Goal: Transaction & Acquisition: Purchase product/service

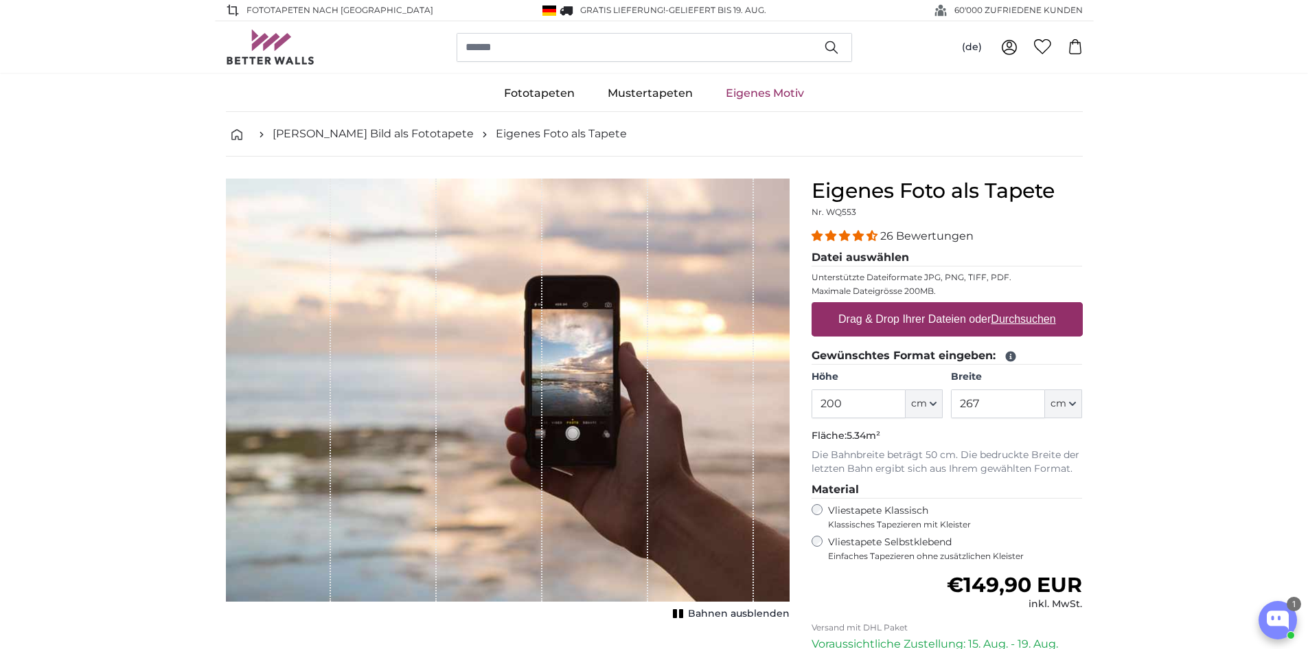
click at [923, 319] on label "Drag & Drop Ihrer Dateien oder Durchsuchen" at bounding box center [947, 318] width 229 height 27
click at [923, 306] on input "Drag & Drop Ihrer Dateien oder Durchsuchen" at bounding box center [946, 304] width 271 height 4
drag, startPoint x: 867, startPoint y: 403, endPoint x: 809, endPoint y: 399, distance: 58.5
click at [809, 399] on div "Eigenes Foto als Tapete Nr. WQ553 26 Bewertungen Datei auswählen Unterstützte D…" at bounding box center [946, 487] width 293 height 619
type input "264"
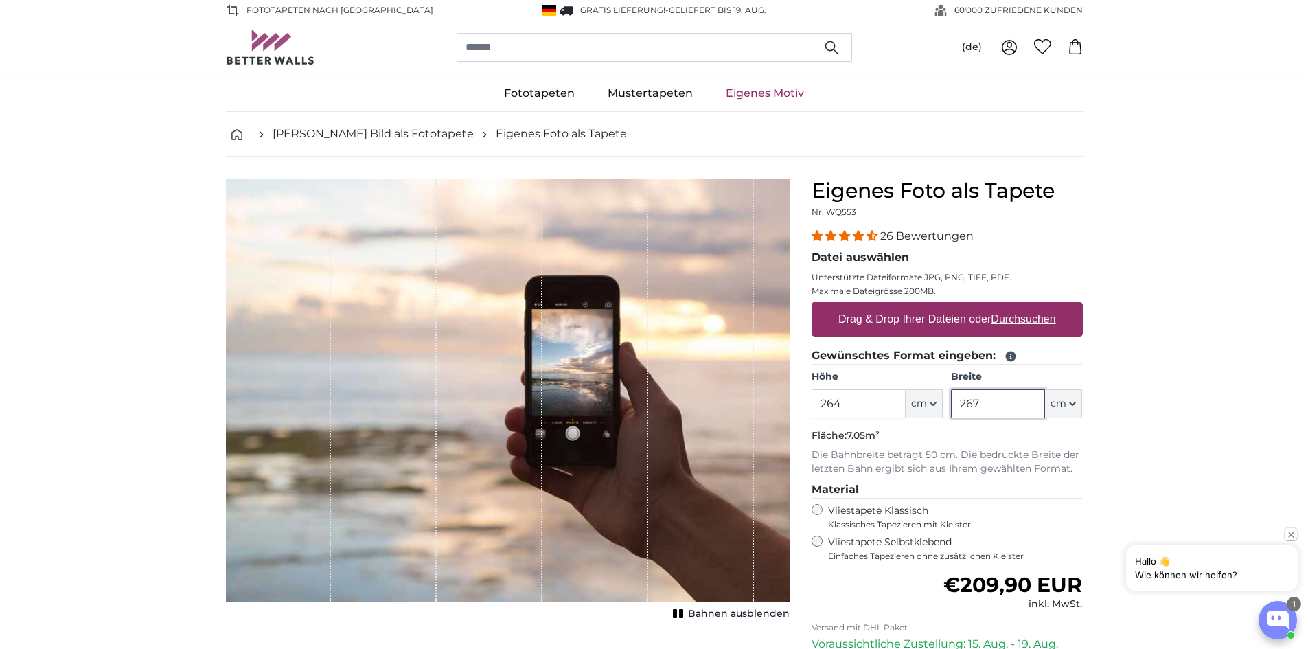
drag, startPoint x: 992, startPoint y: 407, endPoint x: 943, endPoint y: 404, distance: 49.5
click at [943, 404] on div "Höhe 264 ft cm Centimeter (cm) Inches (inch) Feet (ft. in.) Breite 267 ft cm Ce…" at bounding box center [946, 394] width 271 height 48
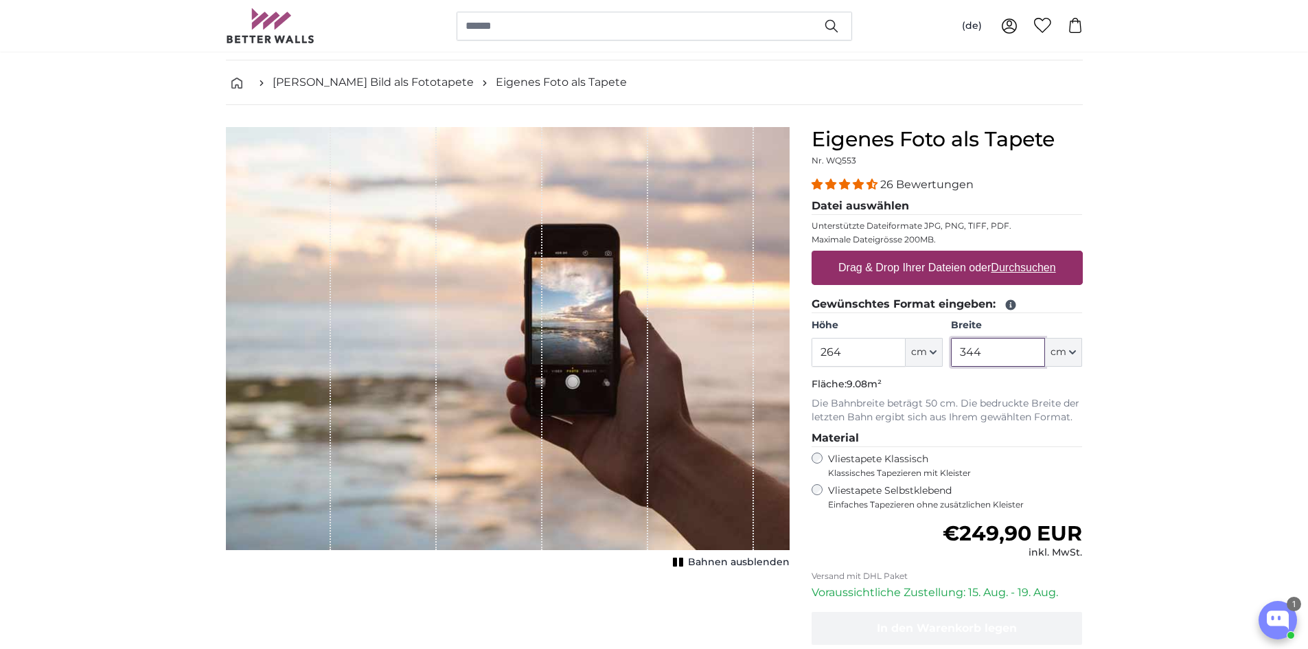
scroll to position [137, 0]
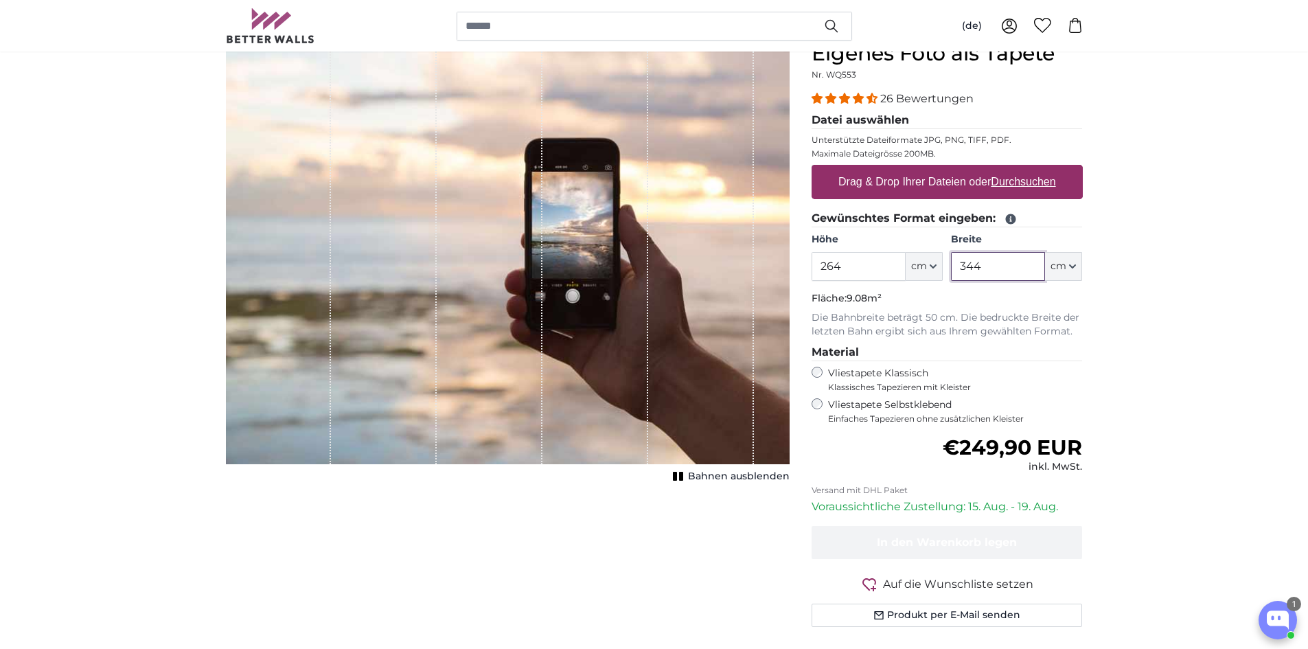
type input "344"
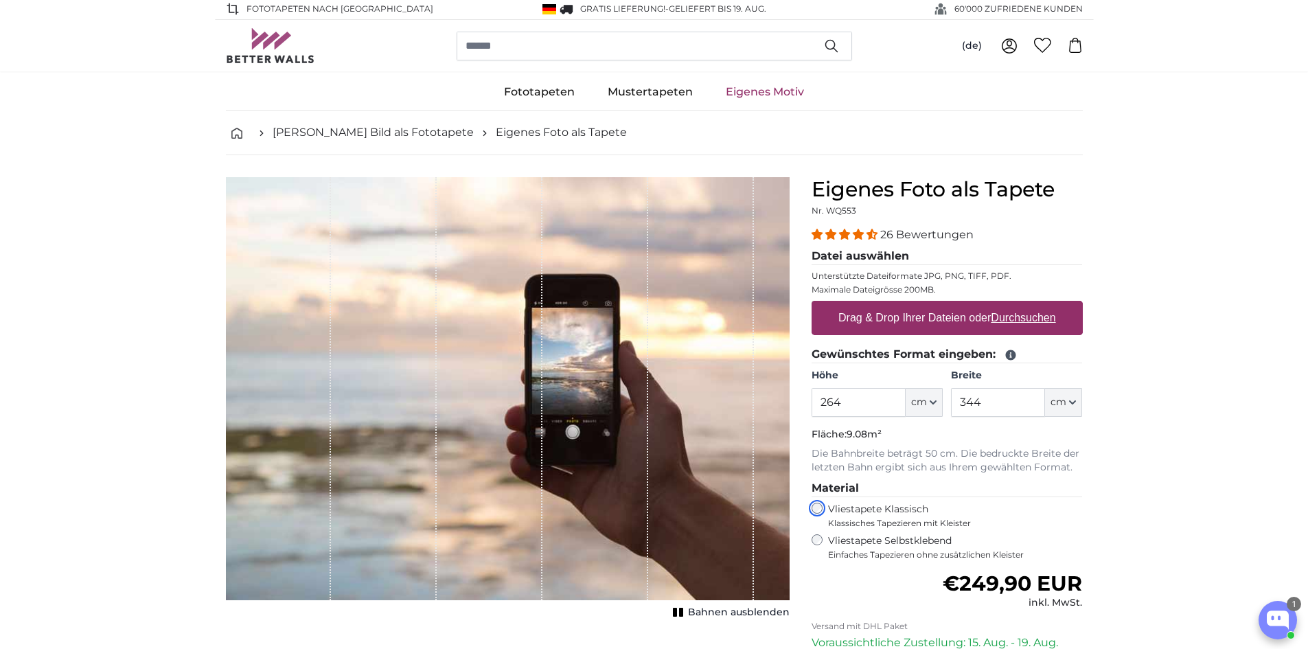
scroll to position [0, 0]
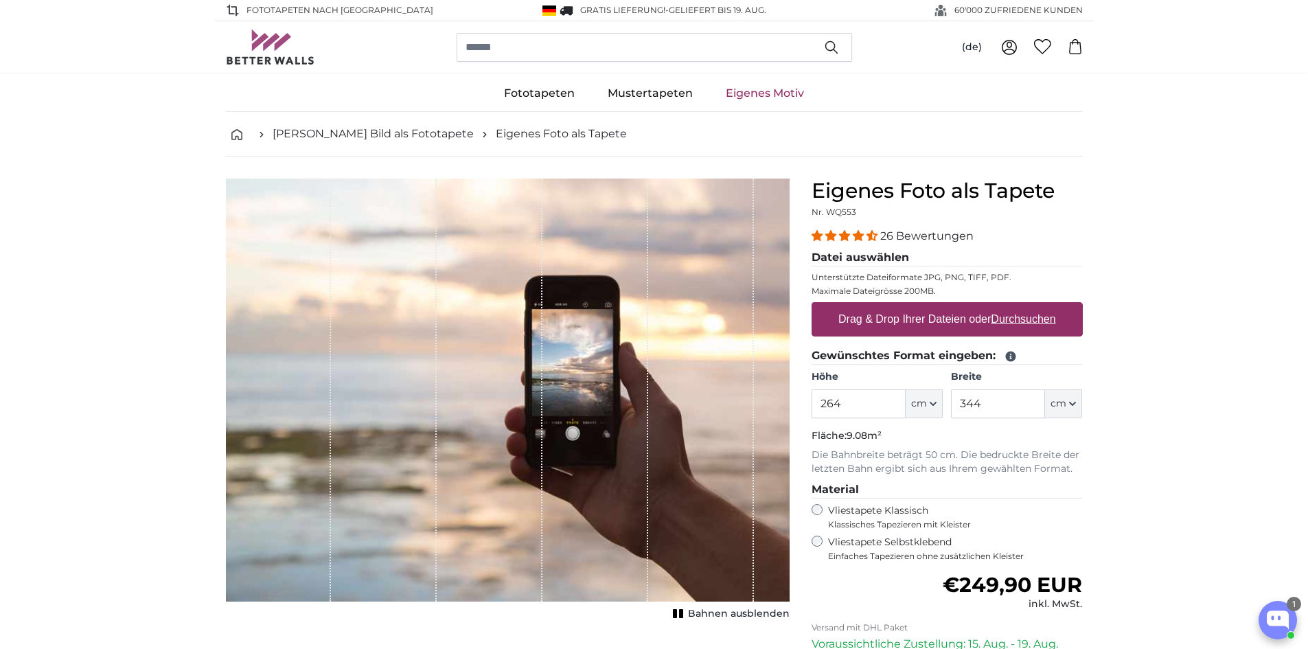
click at [927, 314] on label "Drag & Drop Ihrer Dateien oder Durchsuchen" at bounding box center [947, 318] width 229 height 27
click at [927, 306] on input "Drag & Drop Ihrer Dateien oder Durchsuchen" at bounding box center [946, 304] width 271 height 4
type input "**********"
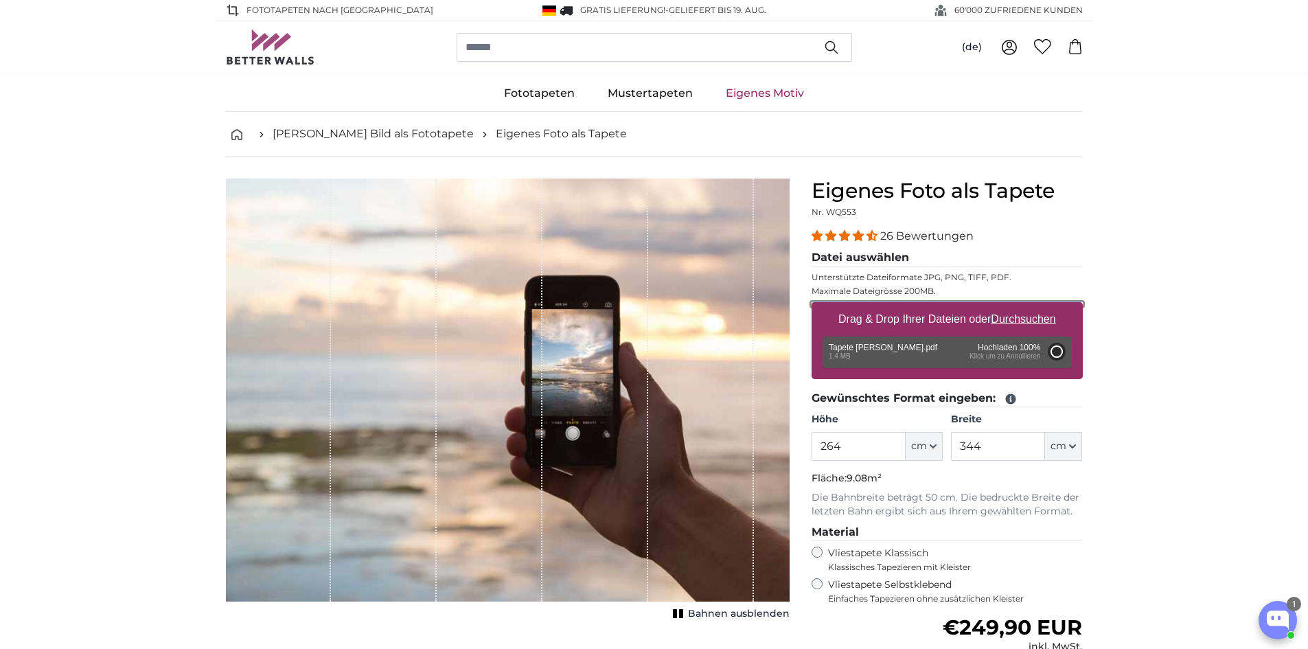
type input "200"
type input "260"
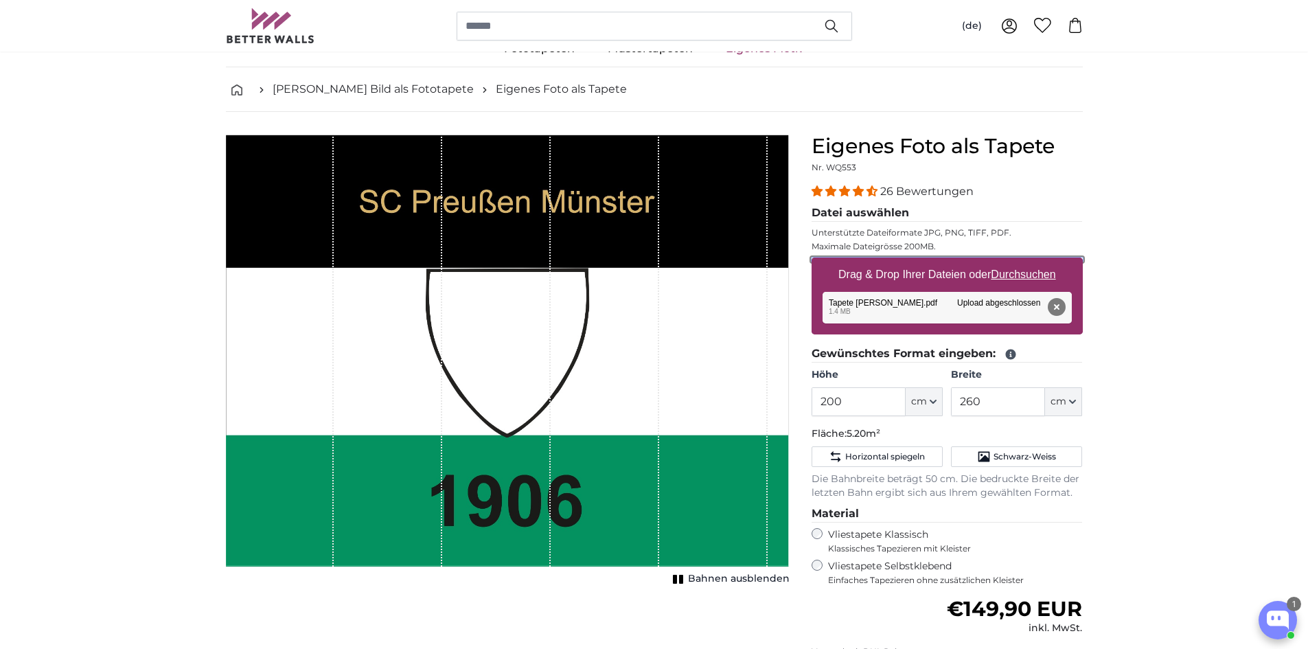
scroll to position [69, 0]
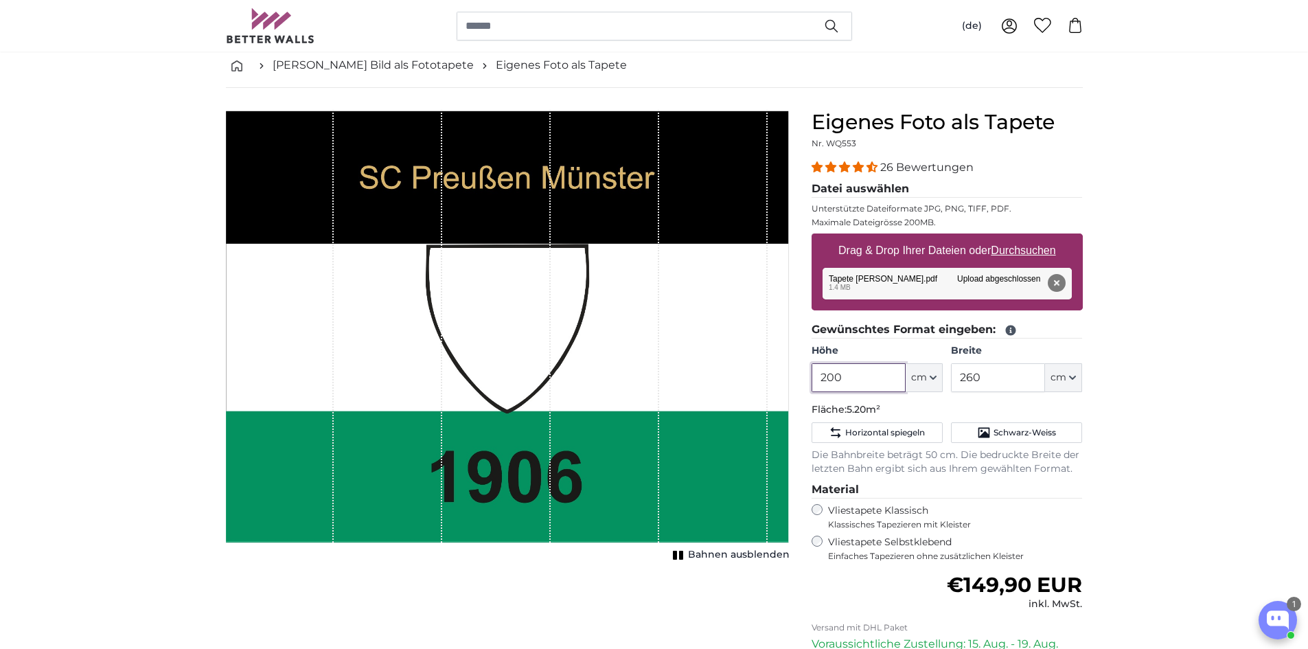
drag, startPoint x: 859, startPoint y: 377, endPoint x: 813, endPoint y: 379, distance: 46.0
click at [813, 379] on input "200" at bounding box center [858, 377] width 94 height 29
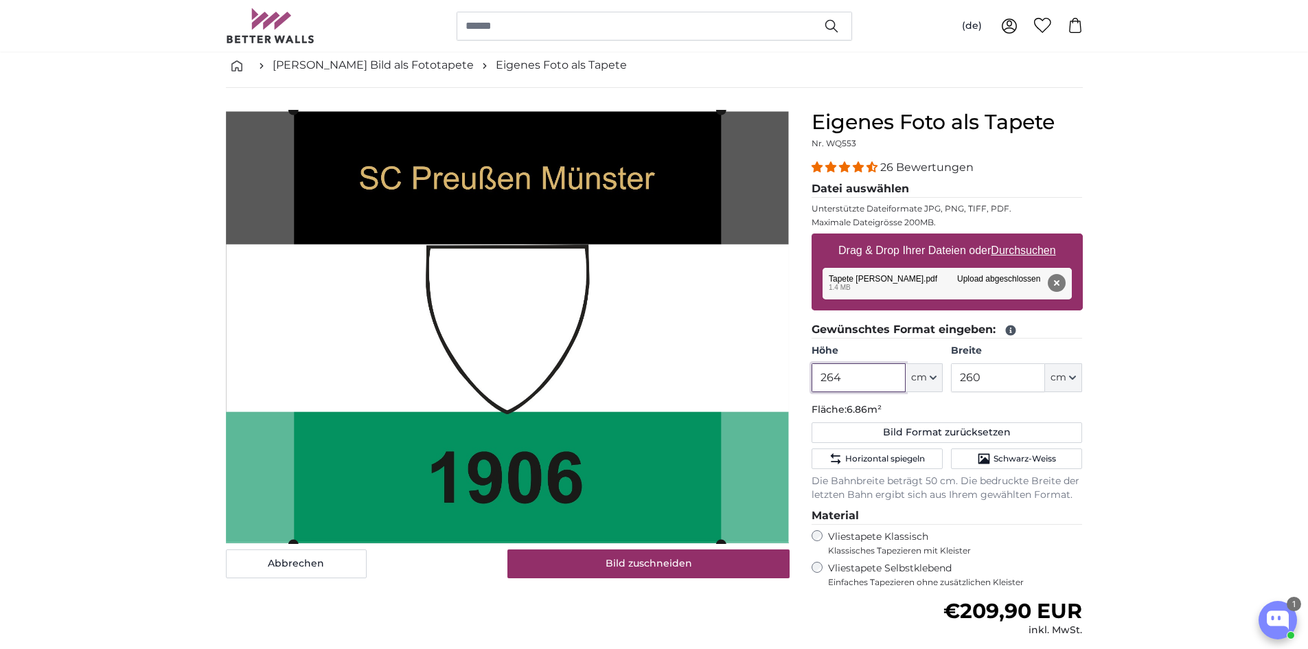
type input "264"
drag, startPoint x: 989, startPoint y: 375, endPoint x: 933, endPoint y: 373, distance: 56.3
click at [933, 373] on div "Höhe 264 ft cm Centimeter (cm) Inches (inch) Feet (ft. in.) Breite 260 ft cm Ce…" at bounding box center [946, 368] width 271 height 48
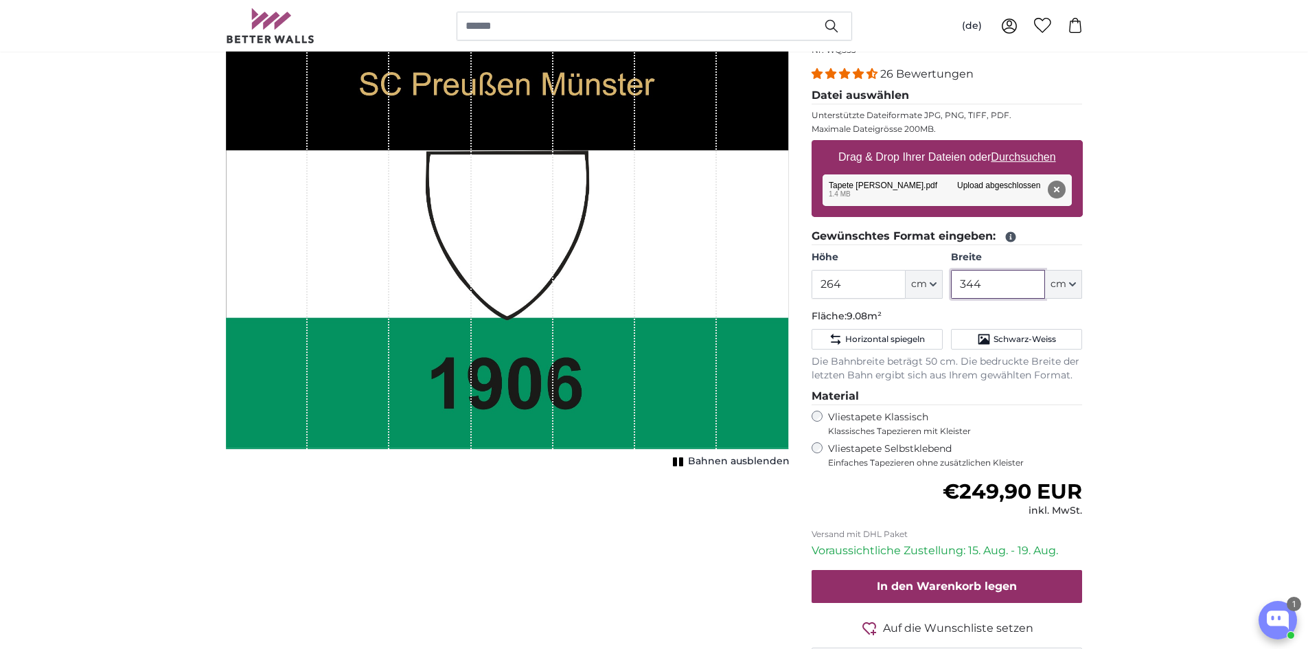
scroll to position [137, 0]
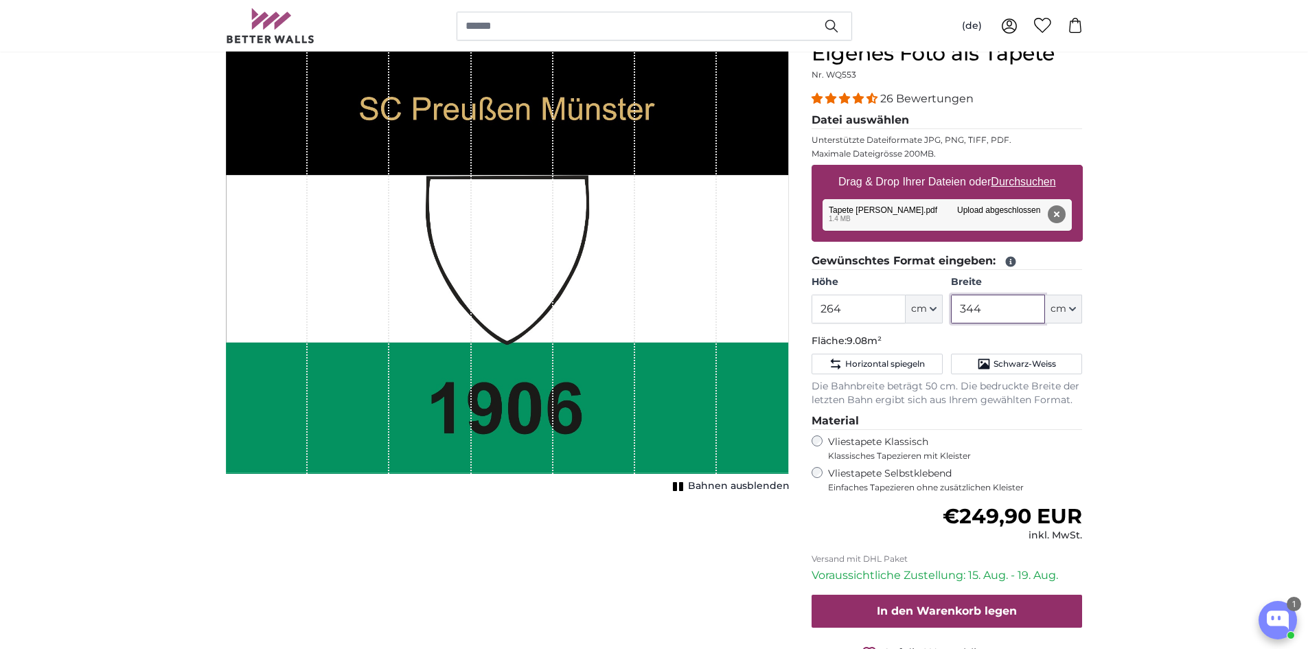
type input "344"
